Goal: Find specific page/section: Find specific page/section

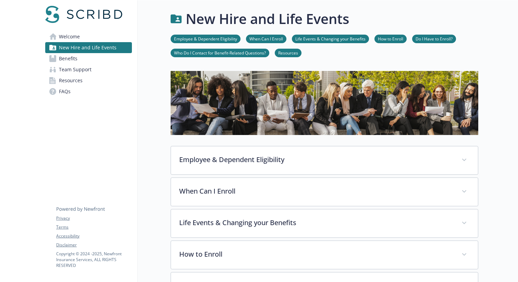
click at [118, 40] on link "Welcome" at bounding box center [88, 36] width 87 height 11
